Goal: Find contact information: Find contact information

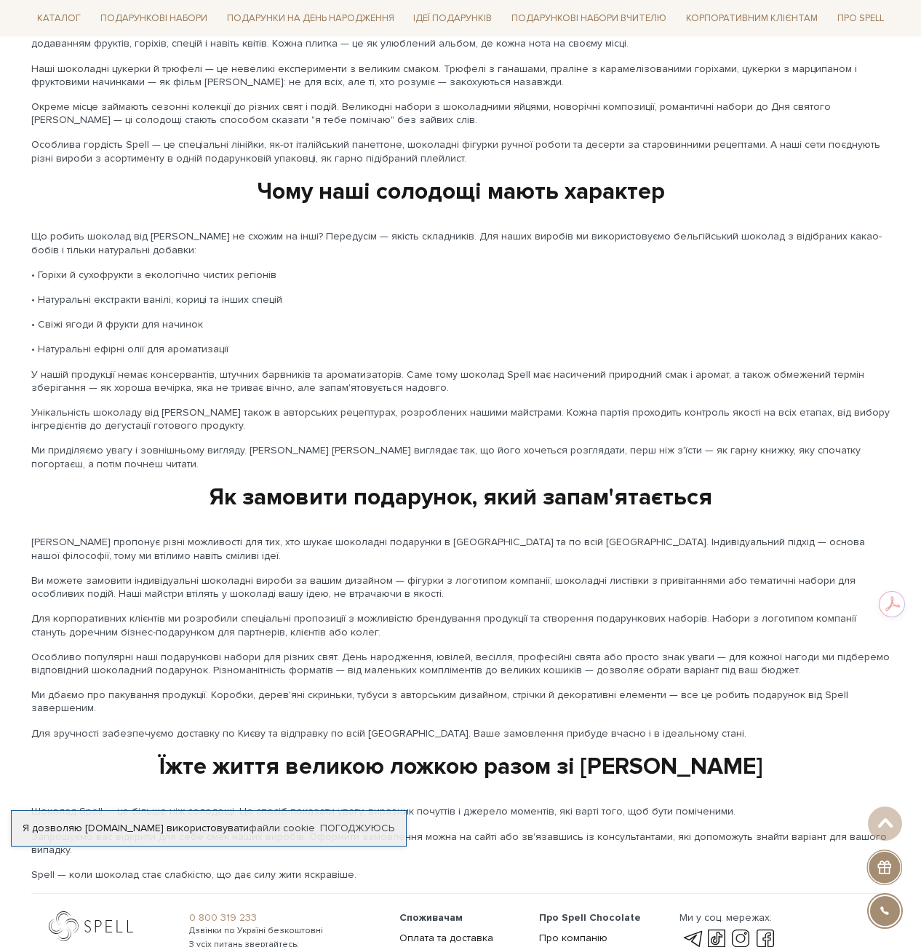
scroll to position [2029, 0]
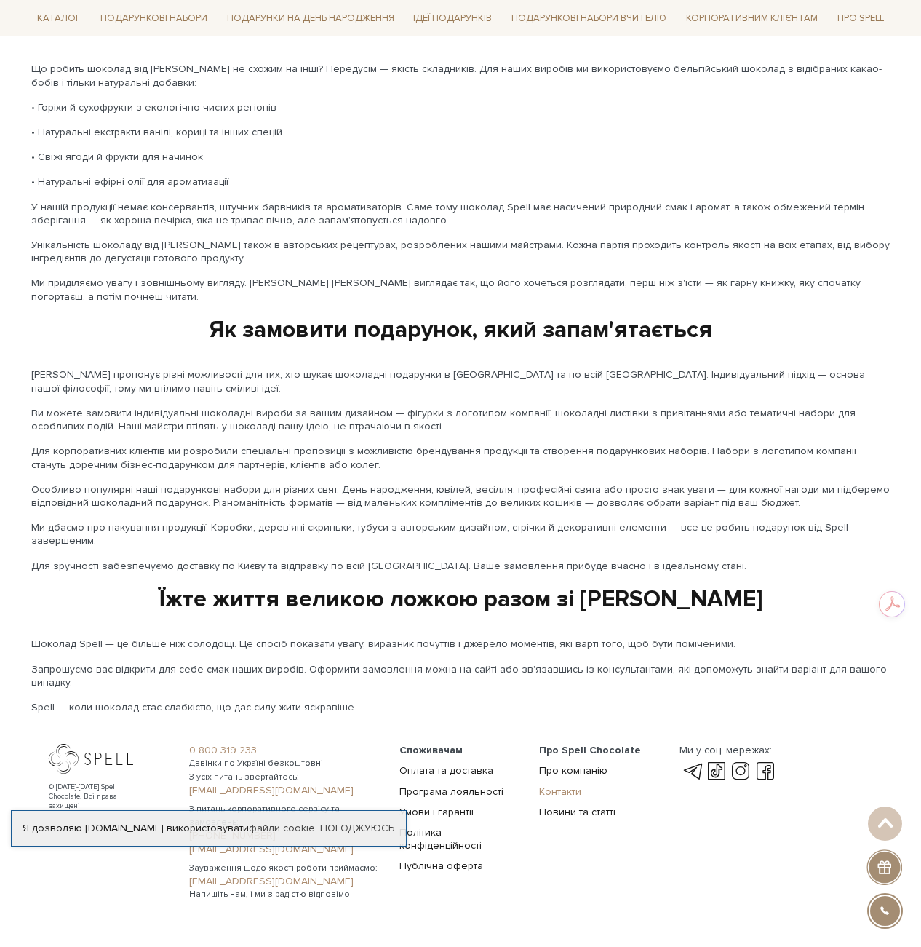
click at [552, 785] on link "Контакти" at bounding box center [560, 791] width 42 height 12
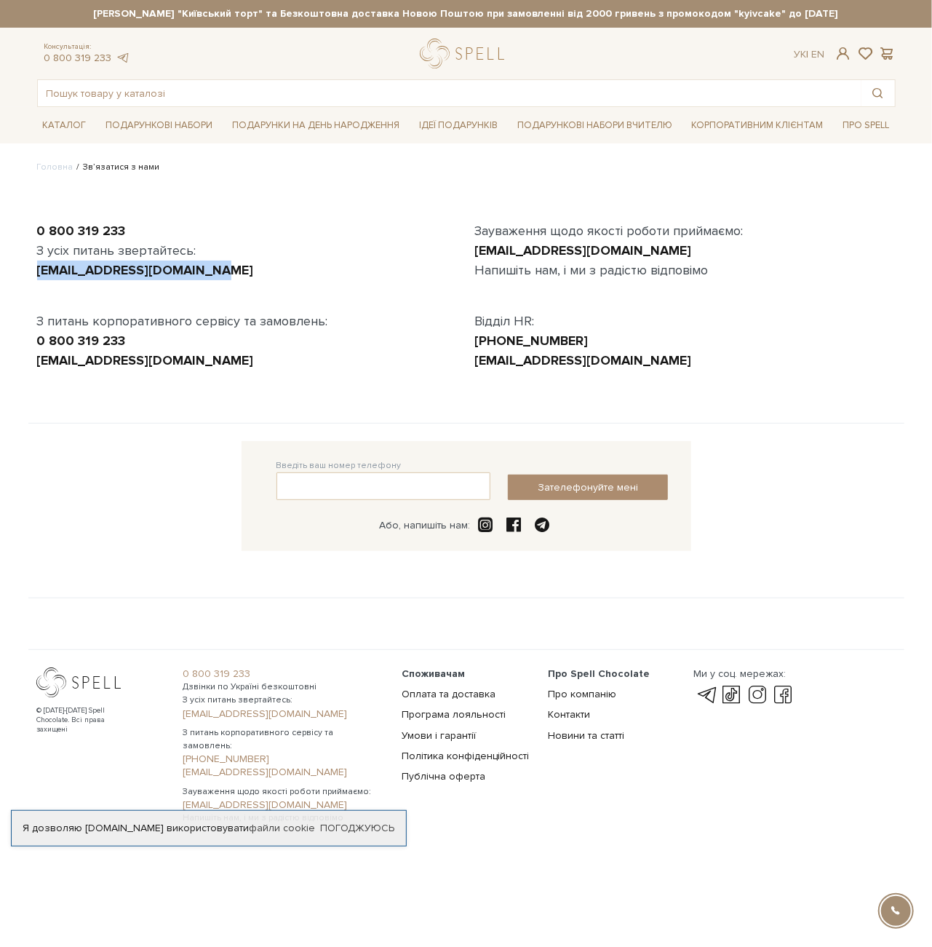
drag, startPoint x: 201, startPoint y: 269, endPoint x: 33, endPoint y: 263, distance: 168.2
click at [33, 263] on div "0 800 319 233 З усіх питань звертайтесь: [EMAIL_ADDRESS][DOMAIN_NAME] З питань …" at bounding box center [247, 295] width 438 height 149
copy link "[EMAIL_ADDRESS][DOMAIN_NAME]"
